Goal: Task Accomplishment & Management: Manage account settings

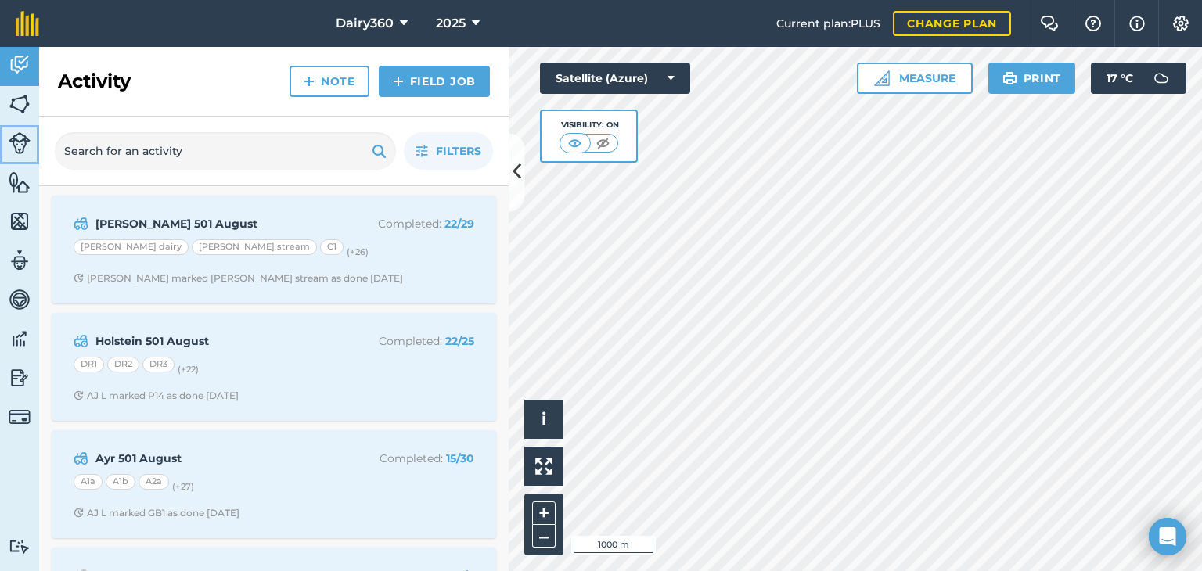
click at [16, 145] on img at bounding box center [20, 143] width 22 height 22
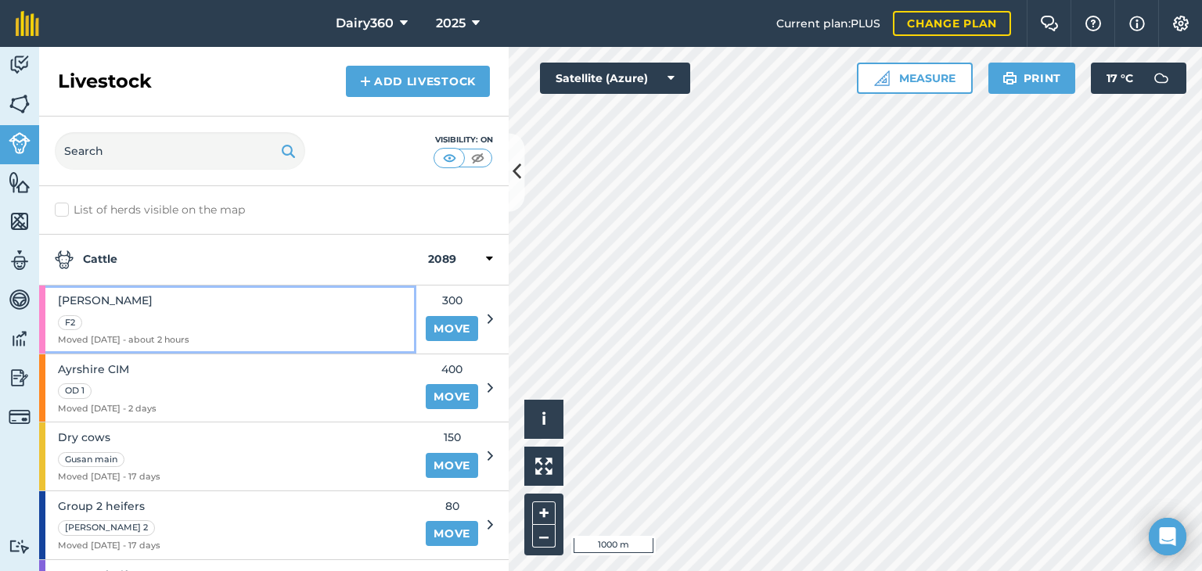
click at [79, 302] on span "[PERSON_NAME]" at bounding box center [123, 300] width 131 height 17
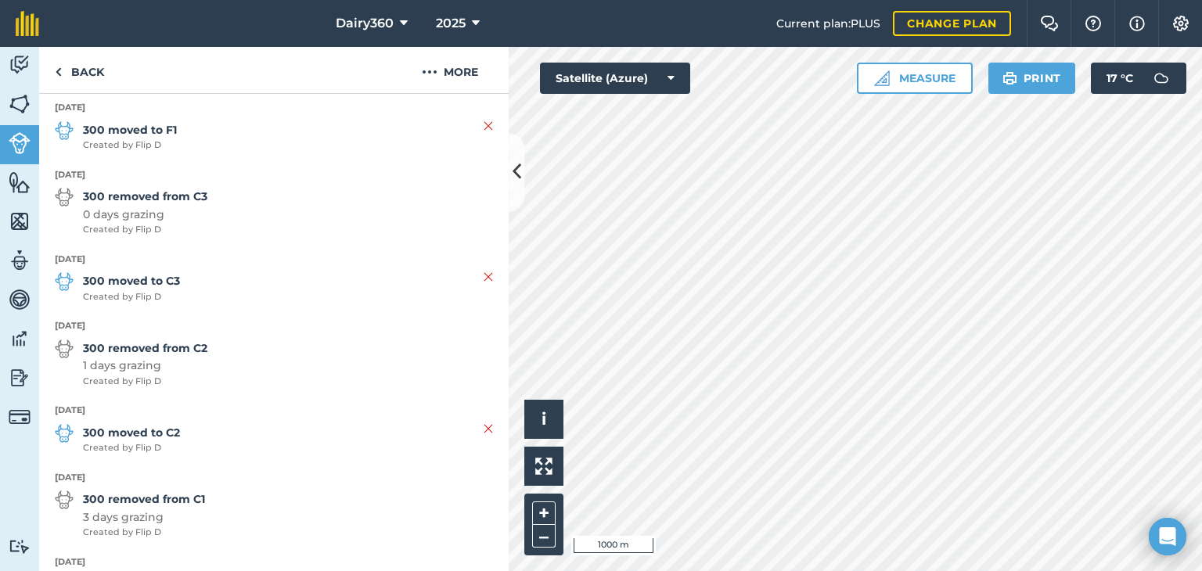
scroll to position [470, 0]
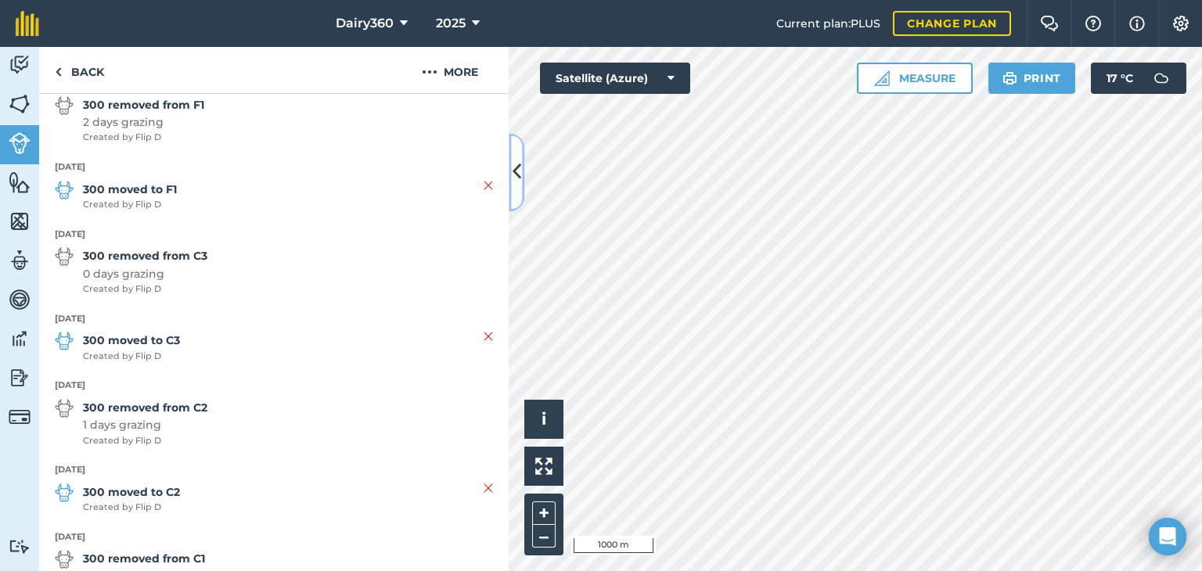
click at [518, 173] on icon at bounding box center [517, 172] width 9 height 27
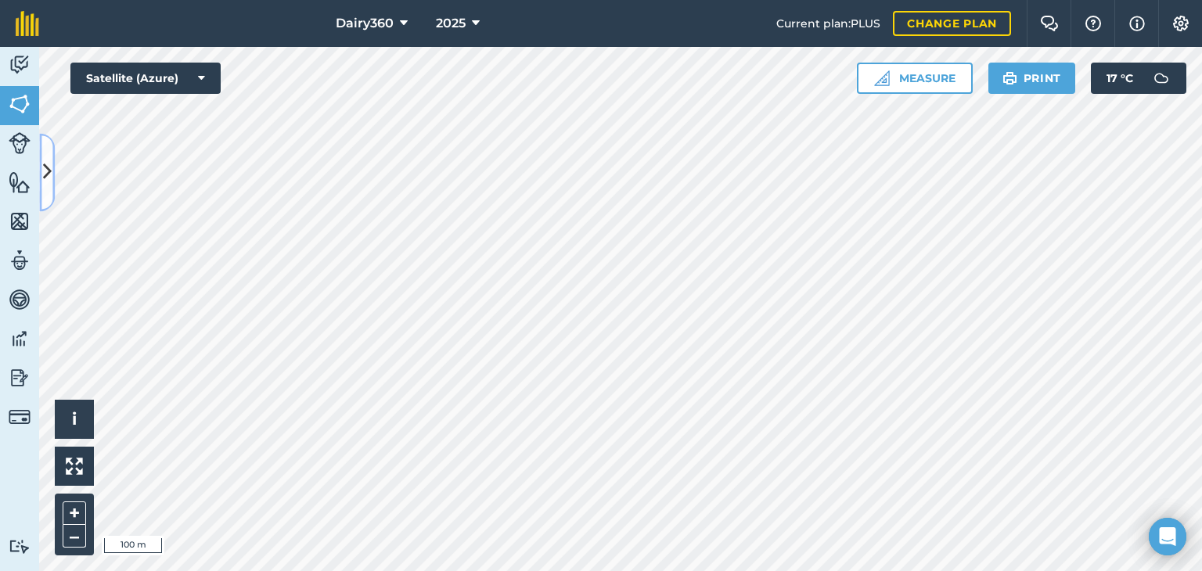
drag, startPoint x: 518, startPoint y: 173, endPoint x: 50, endPoint y: 176, distance: 468.0
click at [49, 176] on icon at bounding box center [47, 172] width 9 height 27
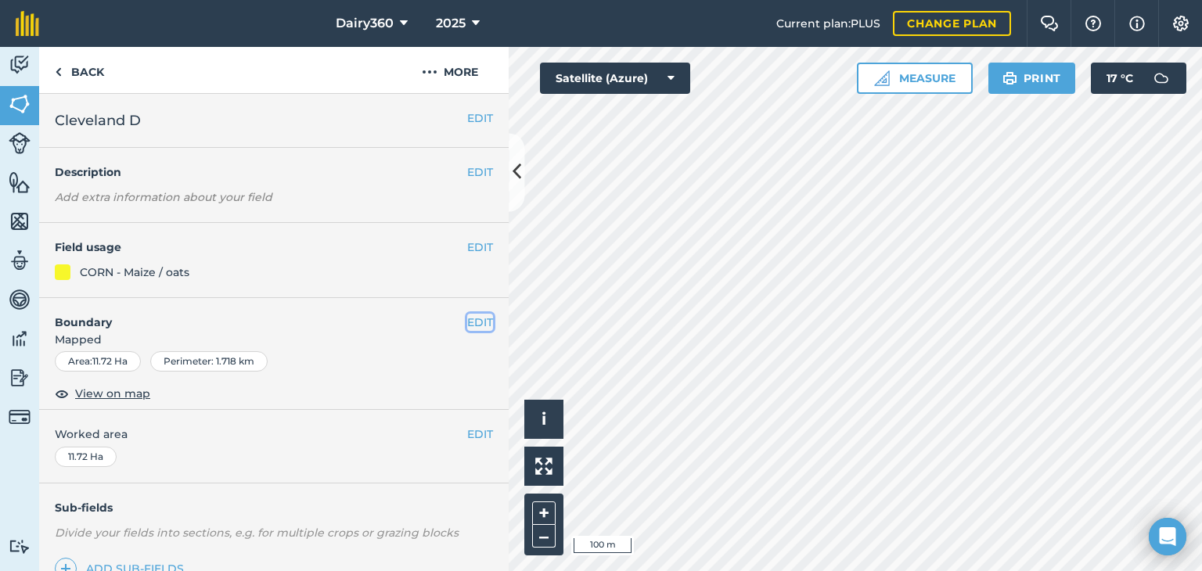
click at [470, 323] on button "EDIT" at bounding box center [480, 322] width 26 height 17
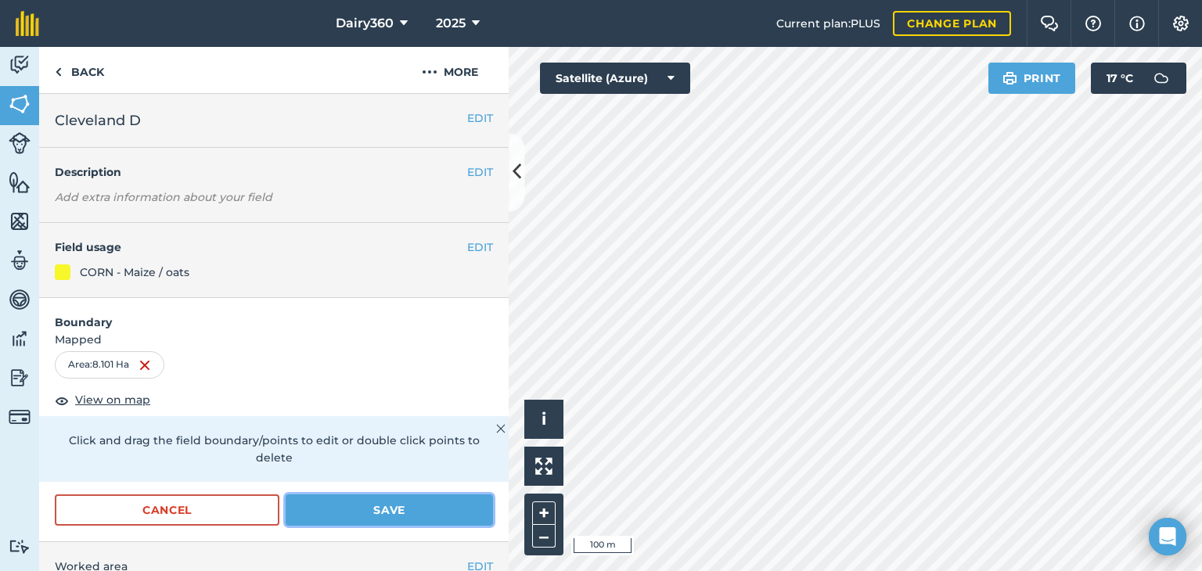
click at [342, 505] on button "Save" at bounding box center [389, 510] width 207 height 31
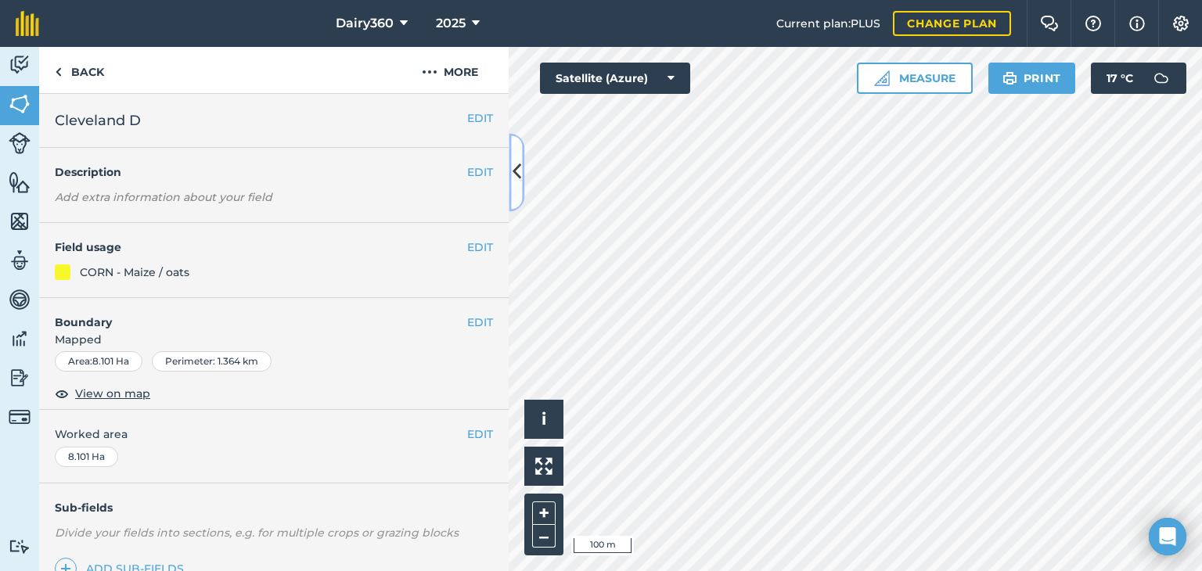
click at [519, 176] on icon at bounding box center [517, 172] width 9 height 27
